Goal: Information Seeking & Learning: Learn about a topic

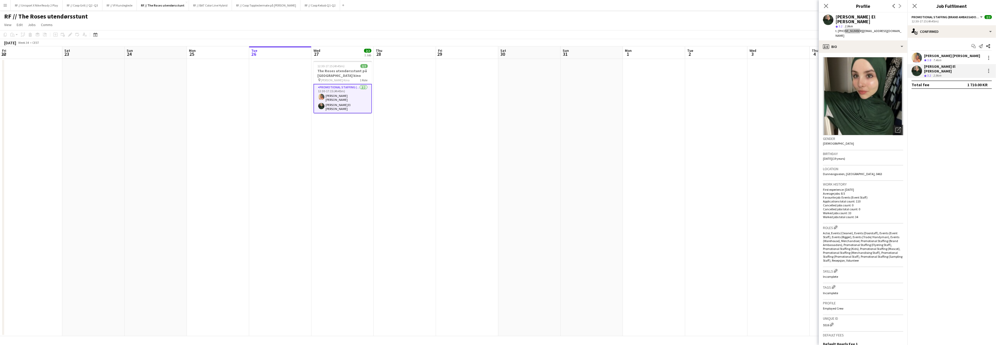
scroll to position [0, 124]
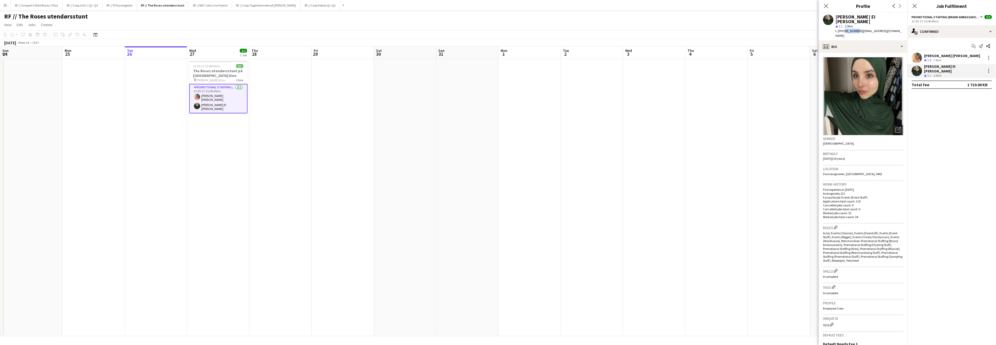
click at [422, 132] on app-date-cell at bounding box center [405, 197] width 62 height 277
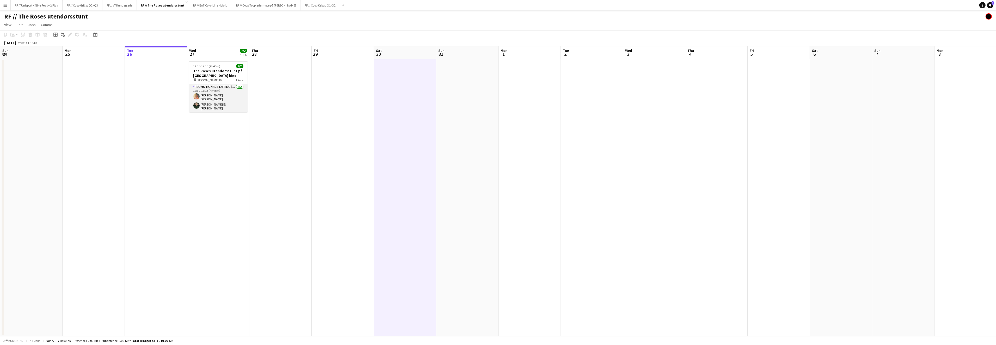
click at [196, 97] on app-user-avatar at bounding box center [196, 96] width 6 height 6
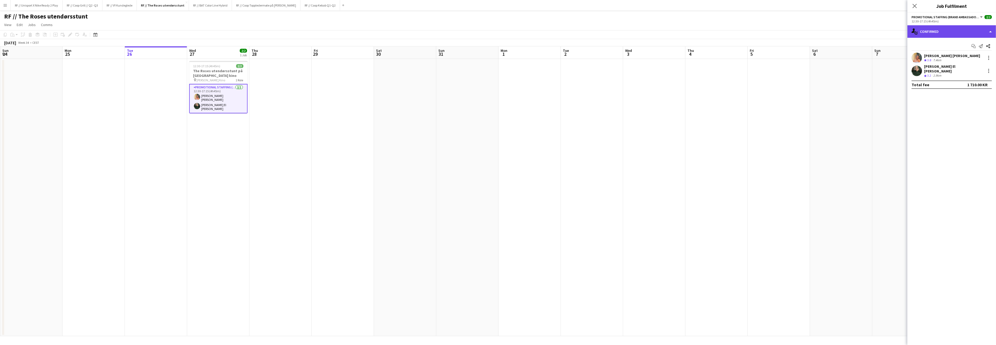
click at [991, 29] on div "single-neutral-actions-check-2 Confirmed" at bounding box center [951, 31] width 89 height 13
click at [928, 61] on span "3.8" at bounding box center [929, 60] width 4 height 4
click at [921, 59] on app-user-avatar at bounding box center [917, 58] width 10 height 10
click at [920, 59] on app-user-avatar at bounding box center [917, 58] width 10 height 10
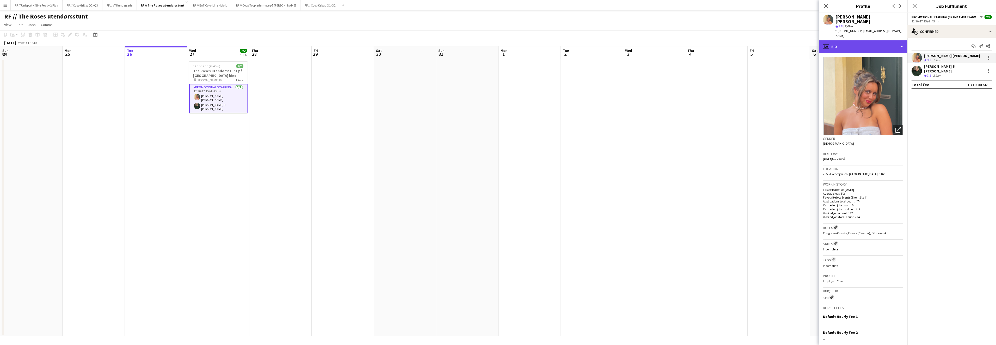
click at [897, 40] on div "profile Bio" at bounding box center [863, 46] width 89 height 13
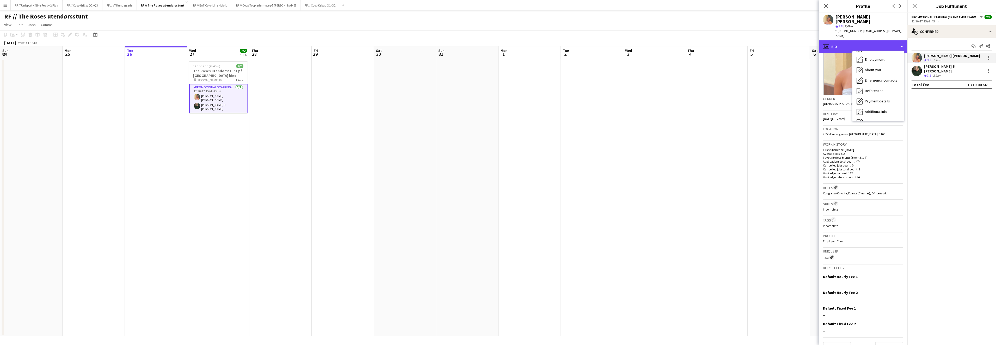
scroll to position [49, 0]
click at [872, 111] on span "Calendar" at bounding box center [872, 113] width 14 height 5
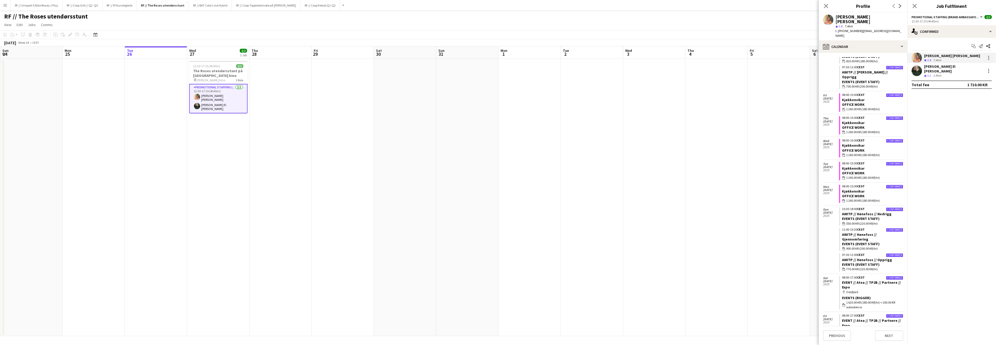
scroll to position [1886, 0]
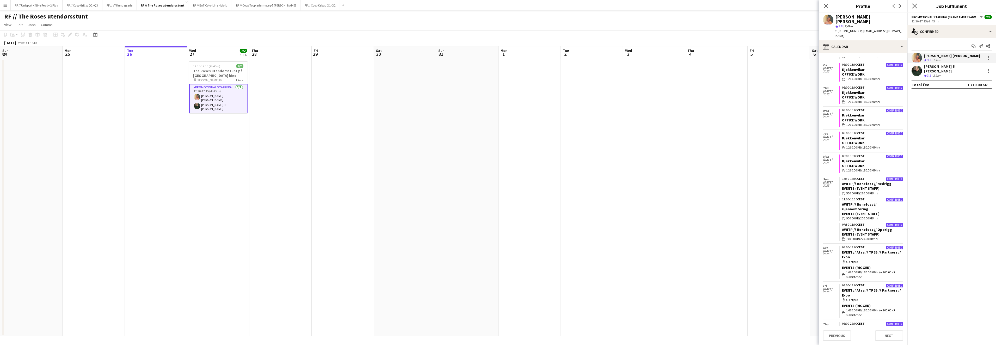
click at [917, 4] on app-icon "Close pop-in" at bounding box center [915, 6] width 8 height 8
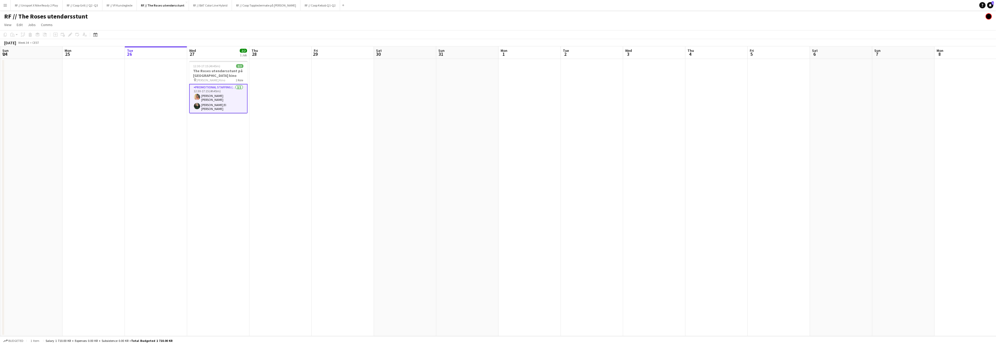
click at [7, 7] on button "Menu" at bounding box center [5, 5] width 10 height 10
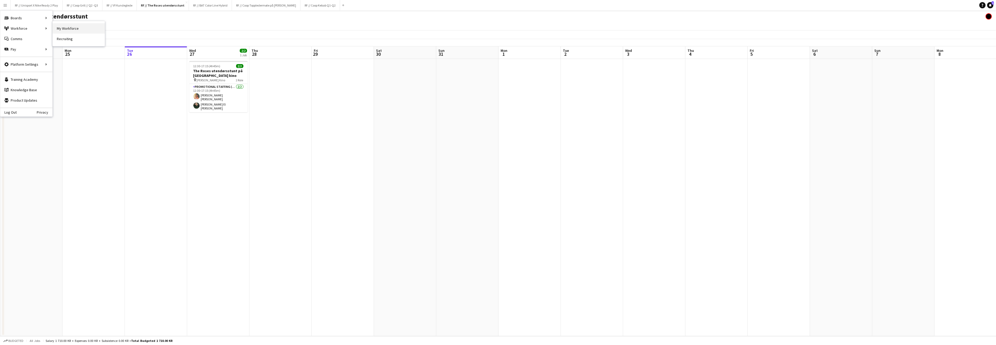
click at [73, 28] on link "My Workforce" at bounding box center [79, 28] width 52 height 10
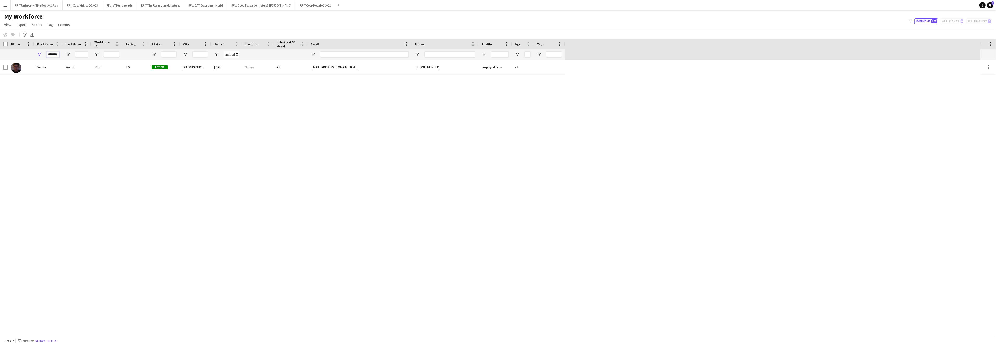
click at [54, 54] on input "*******" at bounding box center [52, 54] width 13 height 6
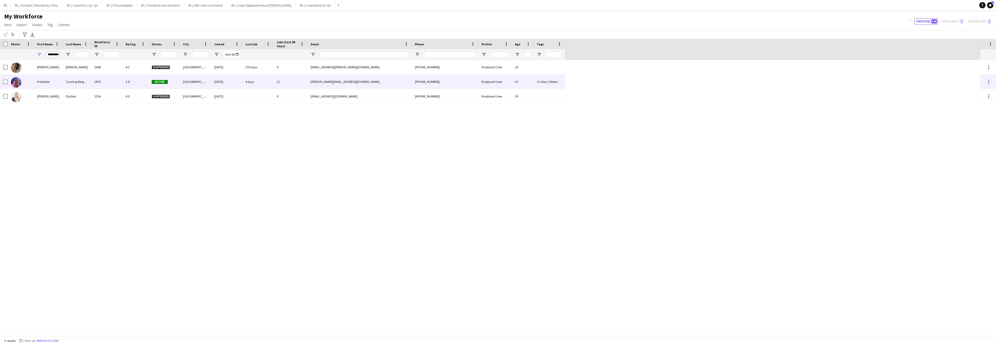
type input "*********"
click at [50, 84] on div "Fredrikke" at bounding box center [48, 82] width 29 height 14
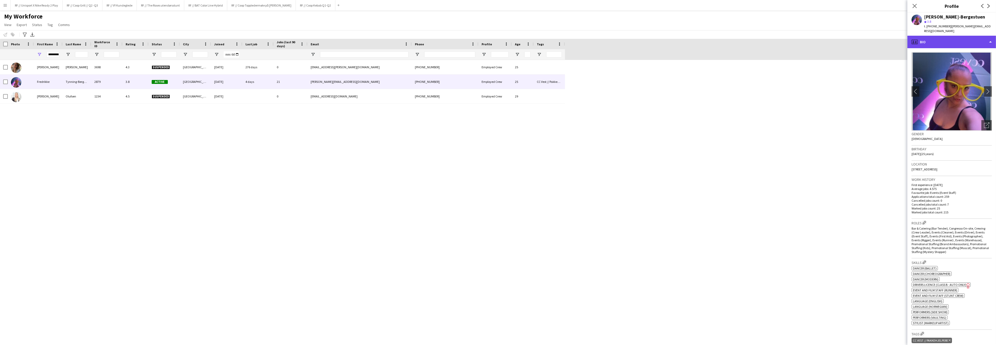
click at [985, 39] on div "profile Bio" at bounding box center [951, 42] width 89 height 13
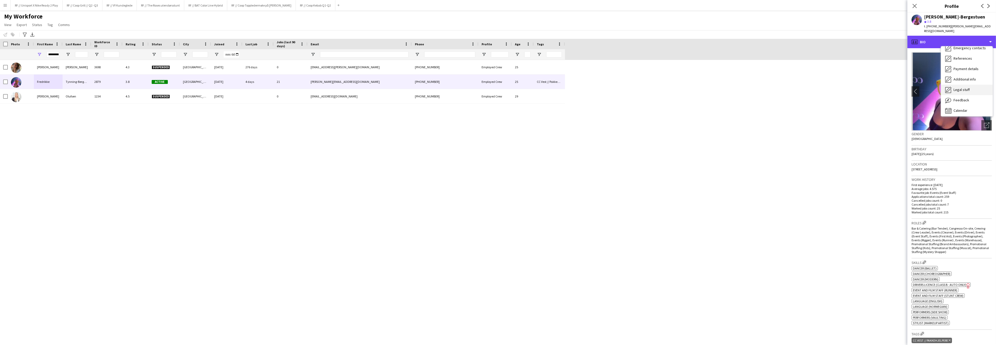
scroll to position [49, 0]
click at [961, 107] on span "Calendar" at bounding box center [961, 109] width 14 height 5
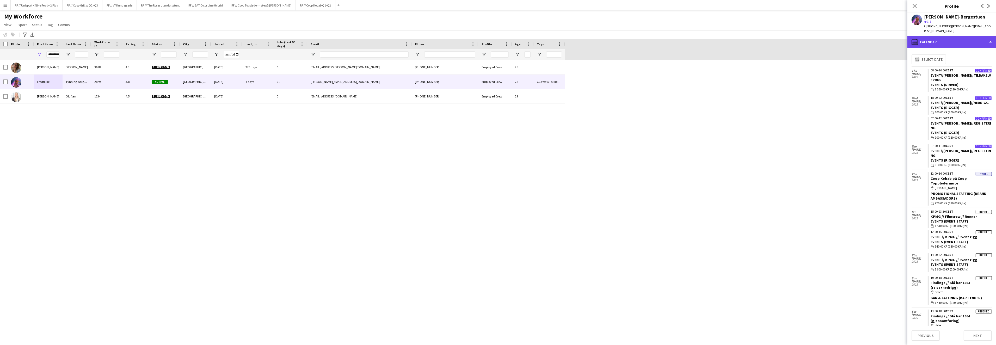
click at [914, 39] on icon "calendar-full" at bounding box center [915, 42] width 6 height 6
click at [920, 26] on div "[PERSON_NAME]-Bergestuen star 3.8 t. [PHONE_NUMBER] | [EMAIL_ADDRESS][DOMAIN_NA…" at bounding box center [951, 24] width 89 height 23
click at [919, 23] on app-user-avatar at bounding box center [917, 20] width 10 height 10
click at [927, 36] on div "calendar-full Calendar" at bounding box center [951, 42] width 89 height 13
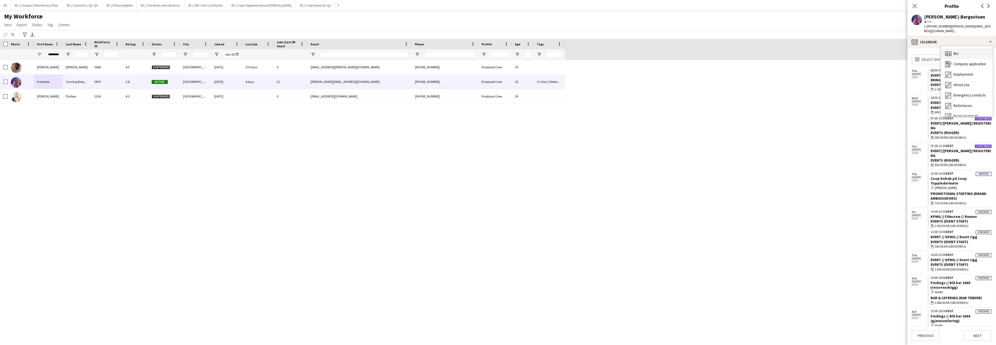
click at [958, 51] on span "Bio" at bounding box center [956, 53] width 5 height 5
